Goal: Task Accomplishment & Management: Use online tool/utility

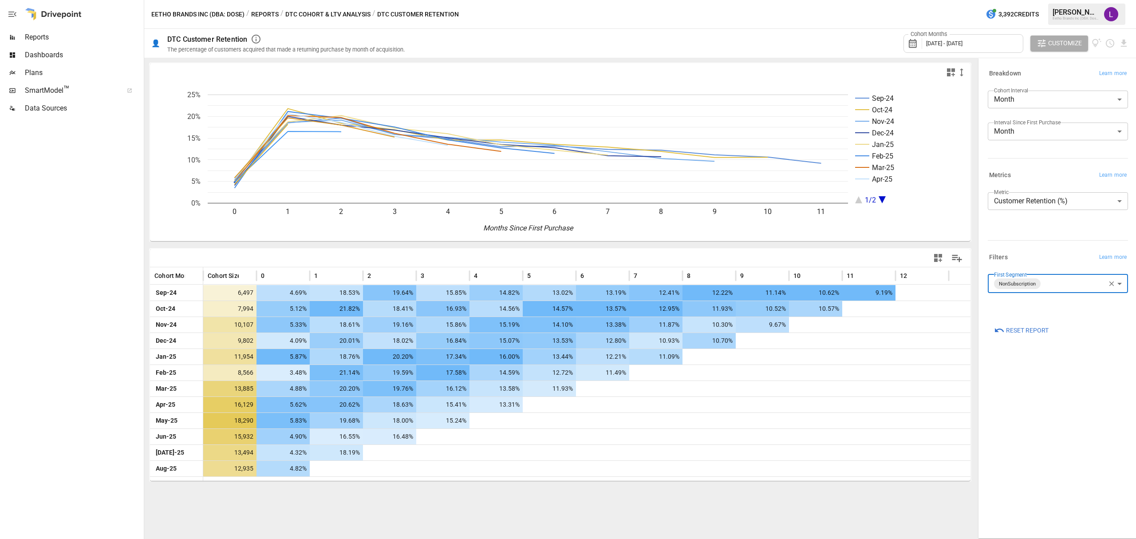
click at [927, 40] on span "[DATE] - [DATE]" at bounding box center [944, 43] width 36 height 7
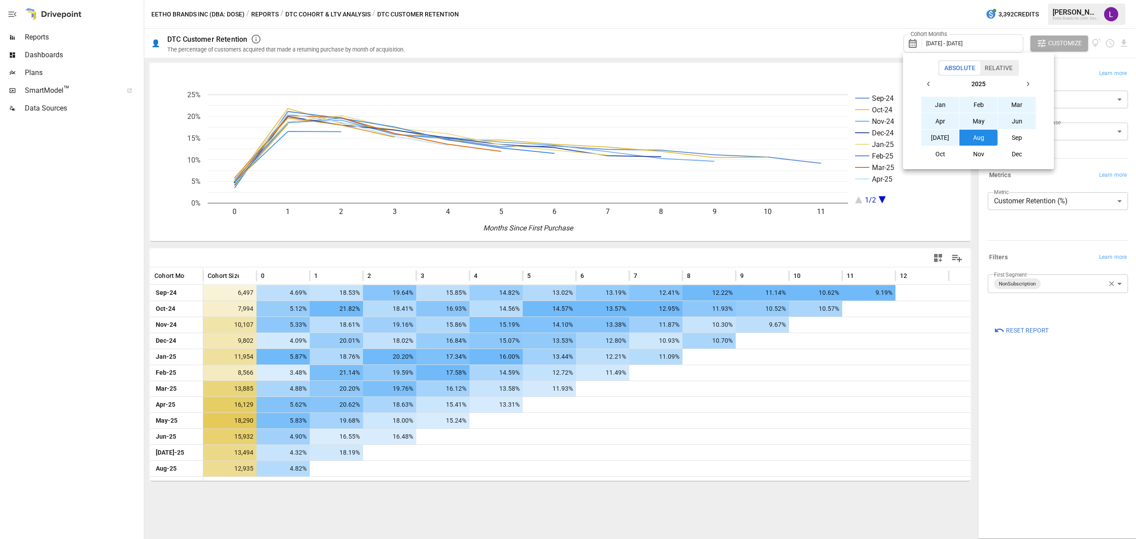
click at [928, 79] on button "button" at bounding box center [929, 84] width 16 height 16
click at [982, 134] on button "Aug" at bounding box center [979, 138] width 38 height 16
click at [1025, 81] on icon "button" at bounding box center [1028, 83] width 7 height 7
click at [981, 139] on button "Aug" at bounding box center [979, 138] width 38 height 16
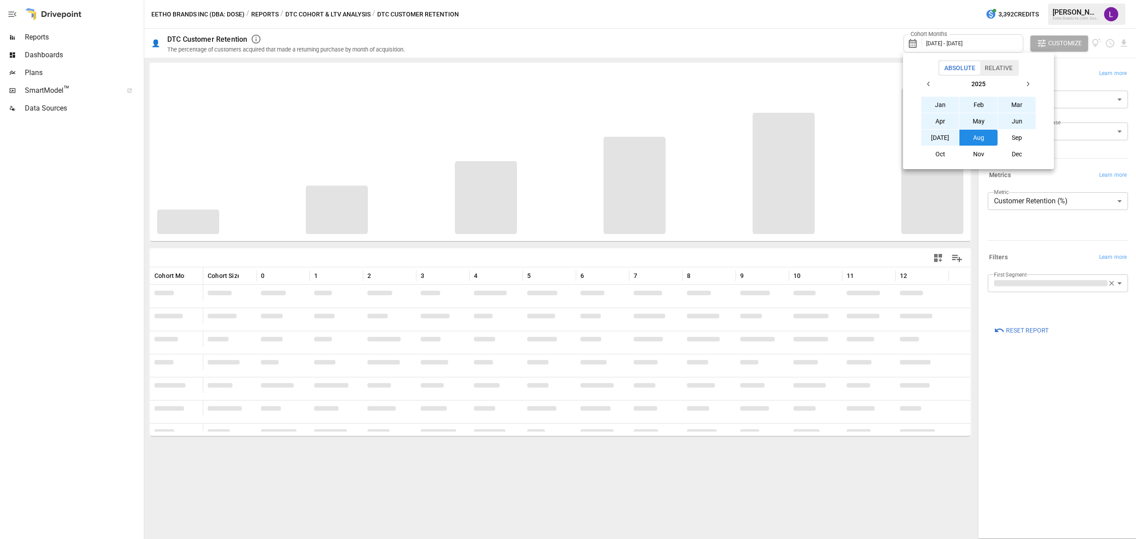
click at [1035, 245] on div at bounding box center [568, 269] width 1136 height 539
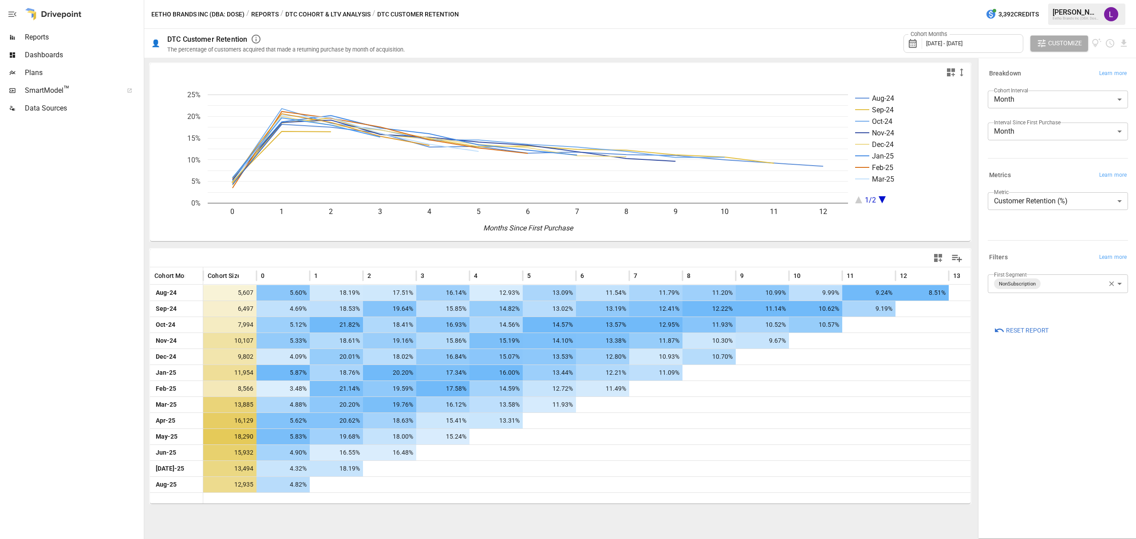
click at [1080, 0] on body "Reports Dashboards Plans SmartModel ™ Data Sources Eetho Brands Inc (DBA: Dose)…" at bounding box center [568, 0] width 1136 height 0
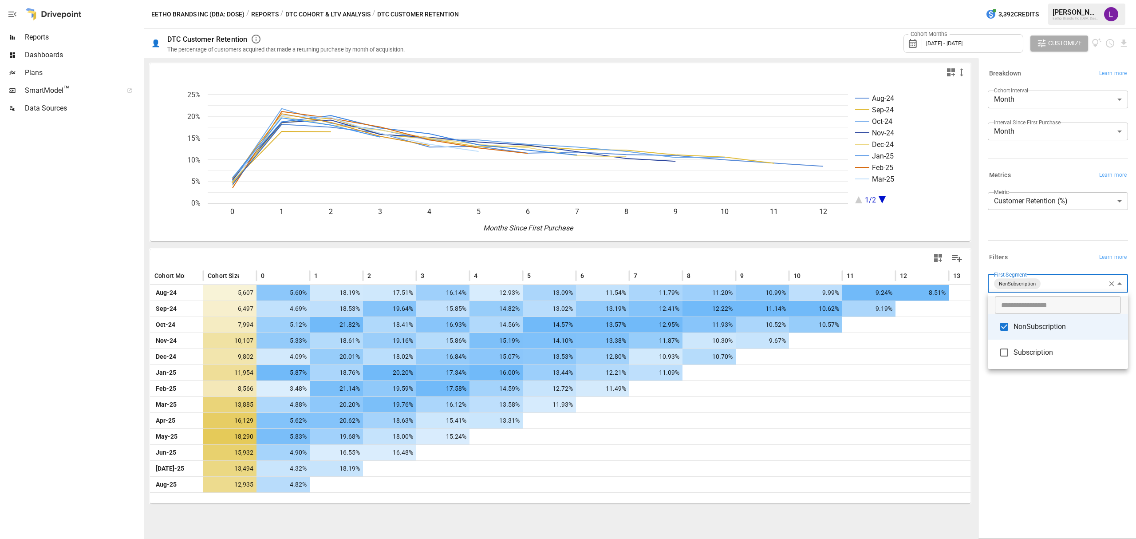
click at [1046, 350] on span "Subscription" at bounding box center [1067, 352] width 107 height 11
type input "**********"
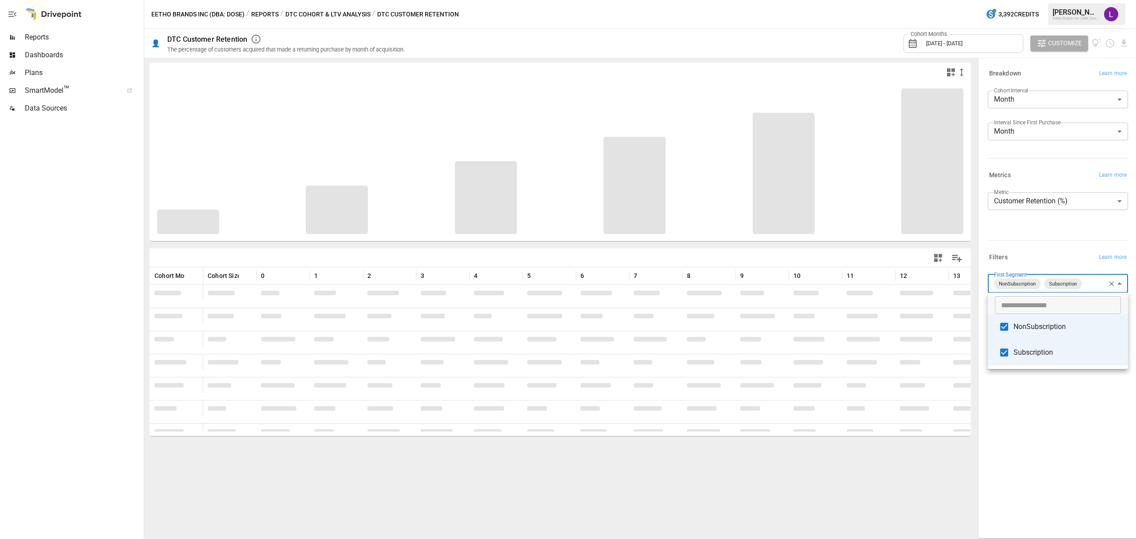
click at [1016, 431] on div at bounding box center [568, 269] width 1136 height 539
